Goal: Browse casually: Explore the website without a specific task or goal

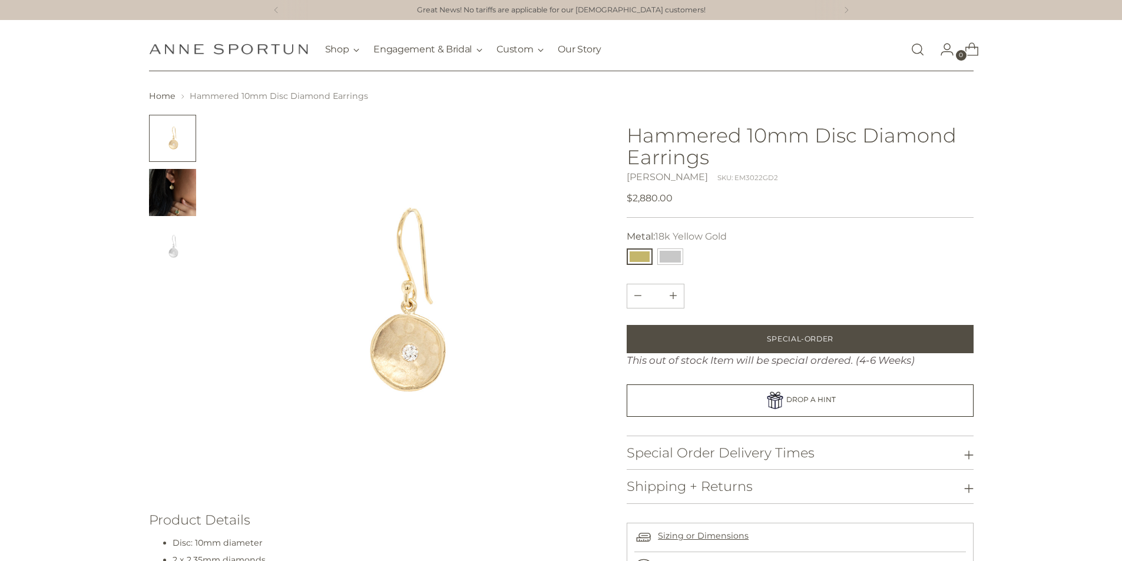
click at [273, 43] on h1 "[PERSON_NAME] Fine Jewellery" at bounding box center [228, 49] width 159 height 21
click at [272, 48] on img "Anne Sportun Fine Jewellery" at bounding box center [228, 49] width 159 height 11
